Goal: Find specific page/section: Find specific page/section

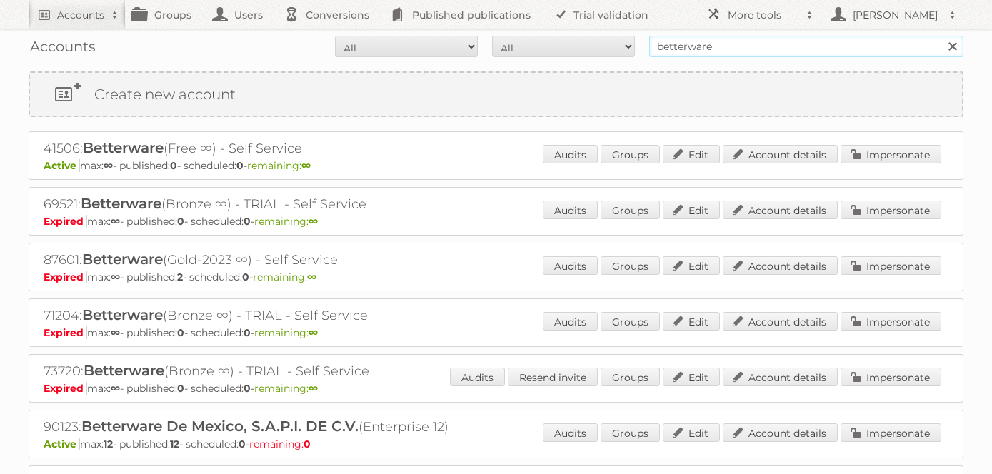
click at [697, 46] on input "betterware" at bounding box center [806, 46] width 314 height 21
type input "Rodelag"
click at [941, 36] on input "Search" at bounding box center [951, 46] width 21 height 21
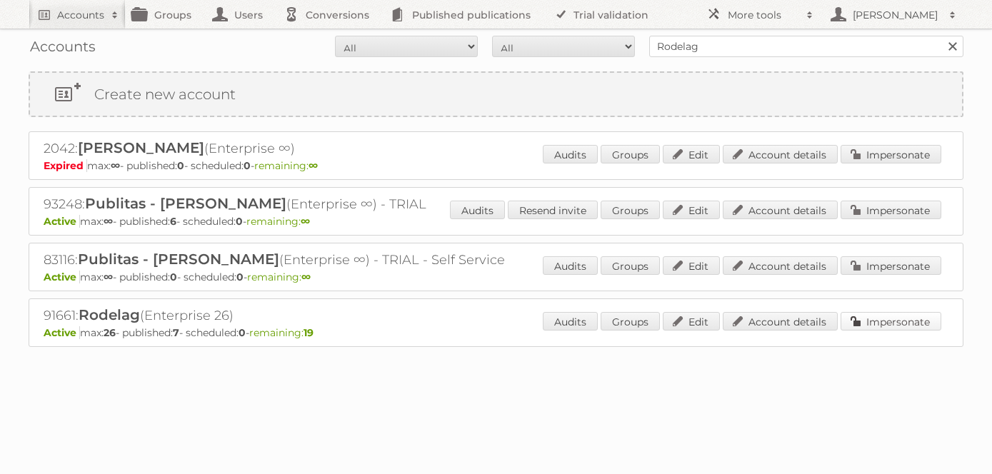
click at [879, 326] on link "Impersonate" at bounding box center [890, 321] width 101 height 19
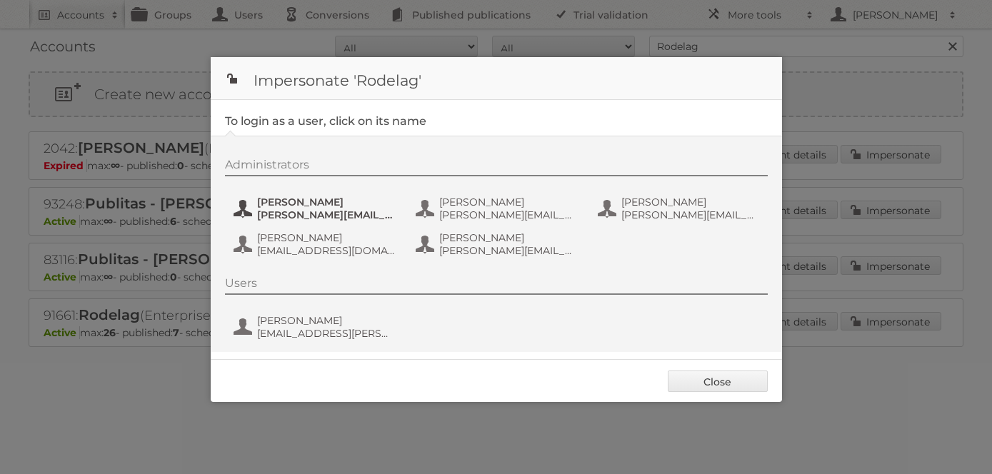
click at [296, 201] on span "Alejandra Dolande" at bounding box center [326, 202] width 139 height 13
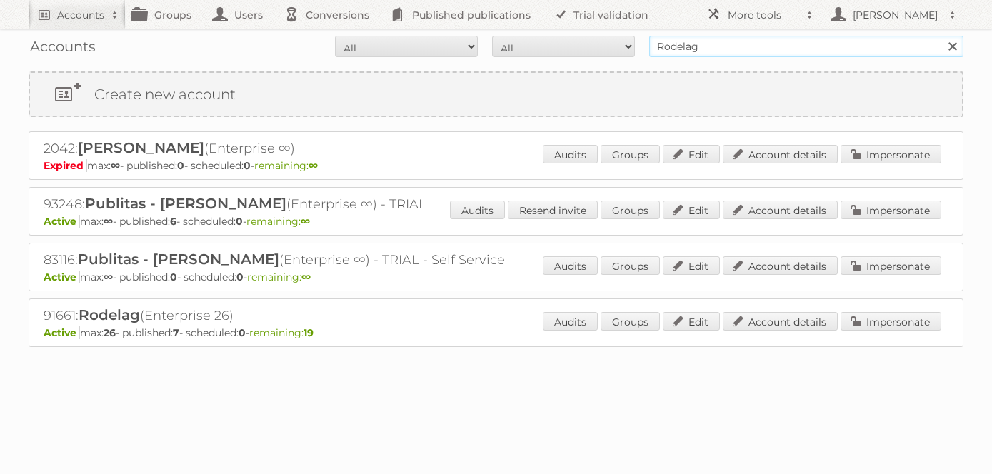
click at [710, 46] on input "Rodelag" at bounding box center [806, 46] width 314 height 21
type input "furniture mart"
click at [941, 36] on input "Search" at bounding box center [951, 46] width 21 height 21
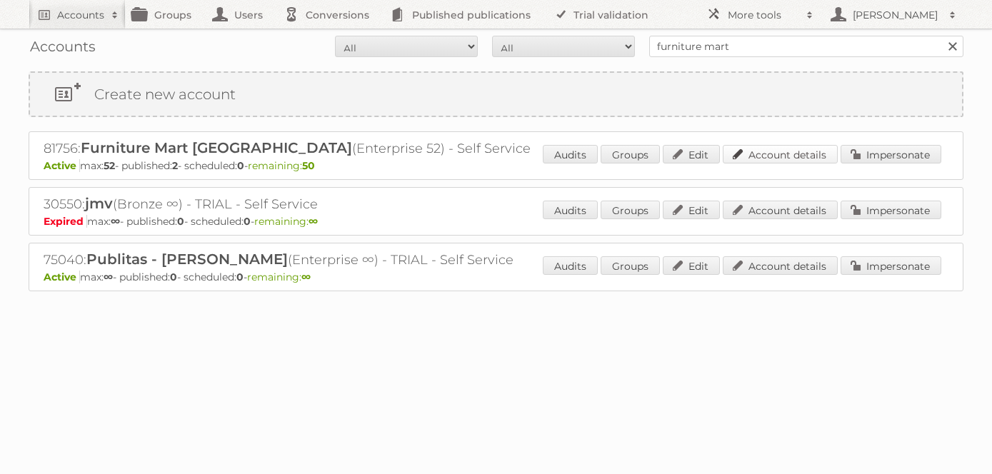
click at [783, 153] on link "Account details" at bounding box center [780, 154] width 115 height 19
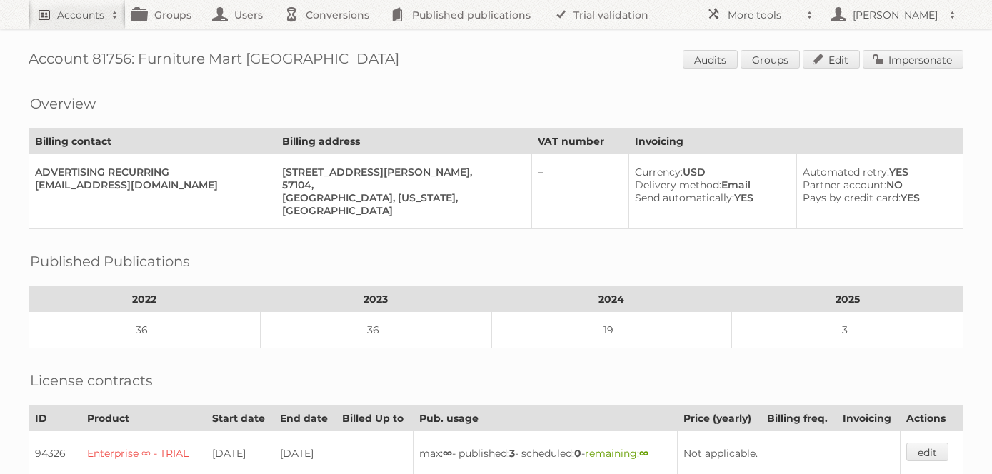
click at [83, 13] on h2 "Accounts" at bounding box center [80, 15] width 47 height 14
type input"] "[PERSON_NAME]"
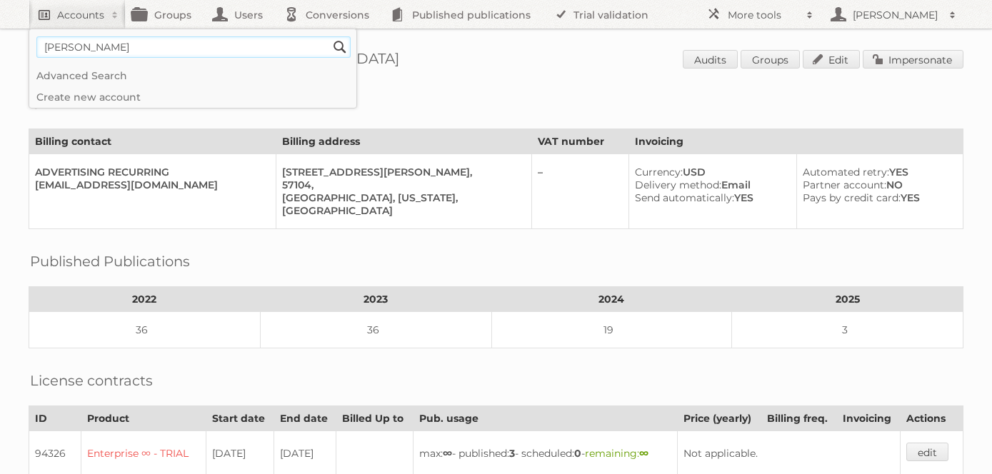
click at [329, 36] on input "Search" at bounding box center [339, 46] width 21 height 21
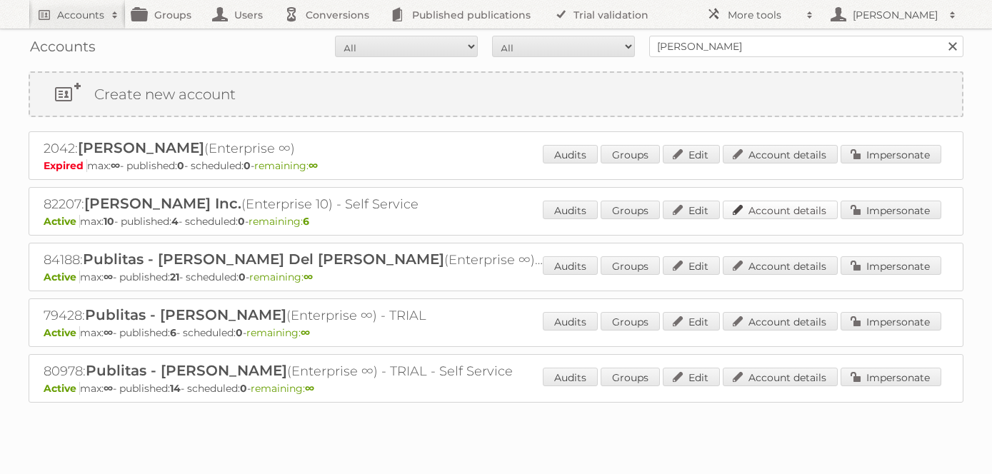
click at [775, 206] on link "Account details" at bounding box center [780, 210] width 115 height 19
